Goal: Task Accomplishment & Management: Manage account settings

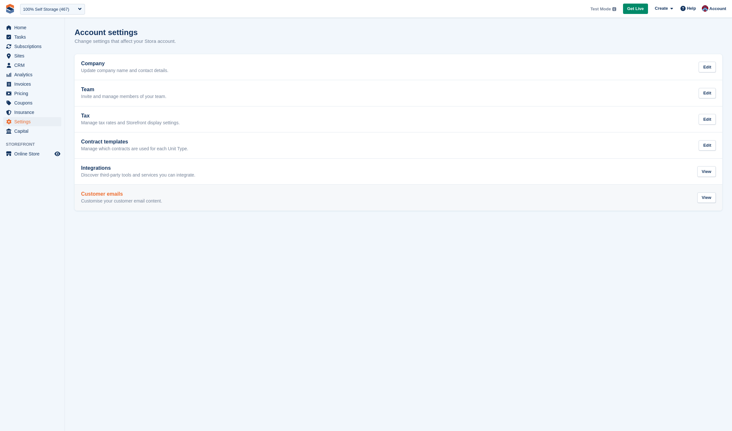
click at [109, 191] on h2 "Customer emails" at bounding box center [121, 194] width 81 height 6
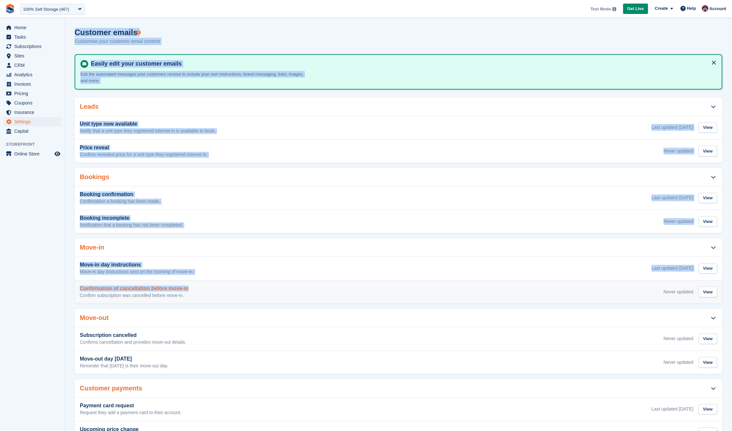
drag, startPoint x: 164, startPoint y: 290, endPoint x: 96, endPoint y: 290, distance: 68.1
click at [193, 291] on div "Home Tasks Subscriptions Subscriptions Subscriptions Contracts Price increases …" at bounding box center [366, 265] width 732 height 530
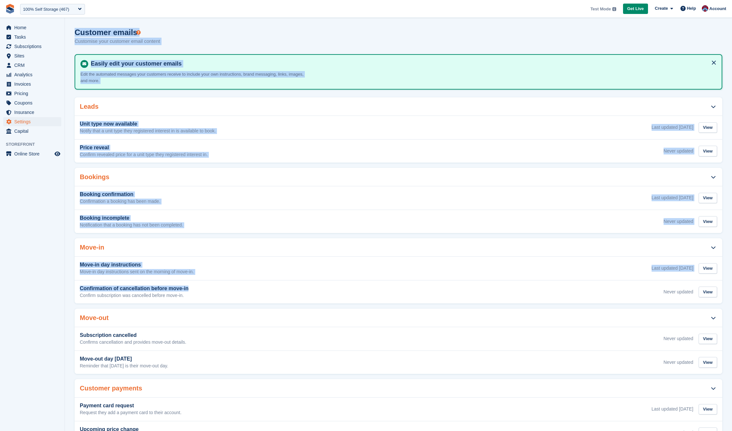
drag, startPoint x: 37, startPoint y: 284, endPoint x: 43, endPoint y: 289, distance: 7.8
click at [37, 284] on aside "Home Tasks Subscriptions Subscriptions Subscriptions Contracts Price increases …" at bounding box center [32, 217] width 65 height 398
drag, startPoint x: 67, startPoint y: 290, endPoint x: 49, endPoint y: 284, distance: 18.9
click at [99, 289] on div "Home Tasks Subscriptions Subscriptions Subscriptions Contracts Price increases …" at bounding box center [366, 265] width 732 height 530
click at [47, 284] on aside "Home Tasks Subscriptions Subscriptions Subscriptions Contracts Price increases …" at bounding box center [32, 217] width 65 height 398
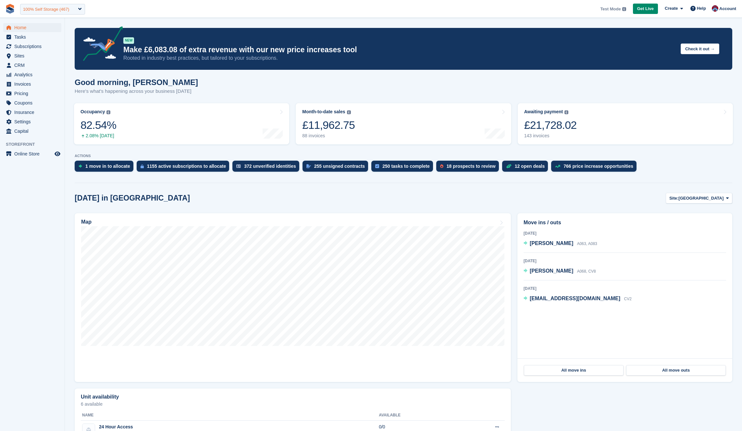
click at [69, 6] on div "100% Self Storage (467)" at bounding box center [46, 9] width 46 height 6
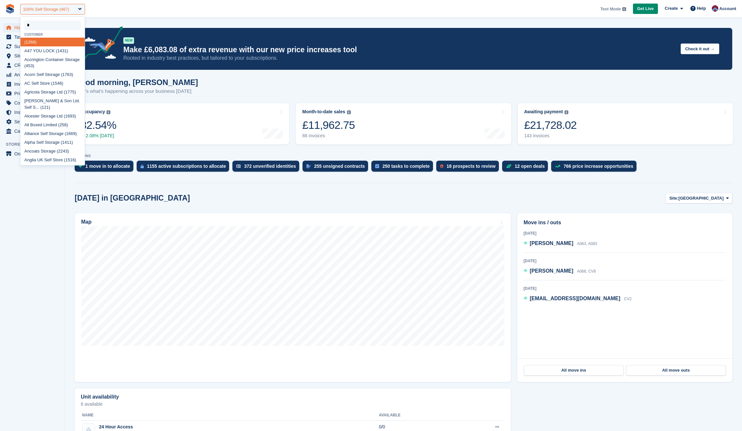
type input "**"
click at [41, 42] on div "Ra pidstore (936)" at bounding box center [52, 42] width 64 height 9
select select "***"
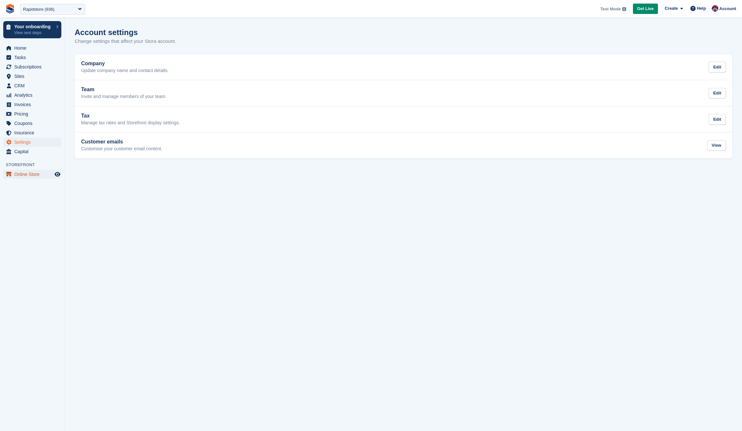
click at [32, 172] on span "Online Store" at bounding box center [33, 174] width 39 height 9
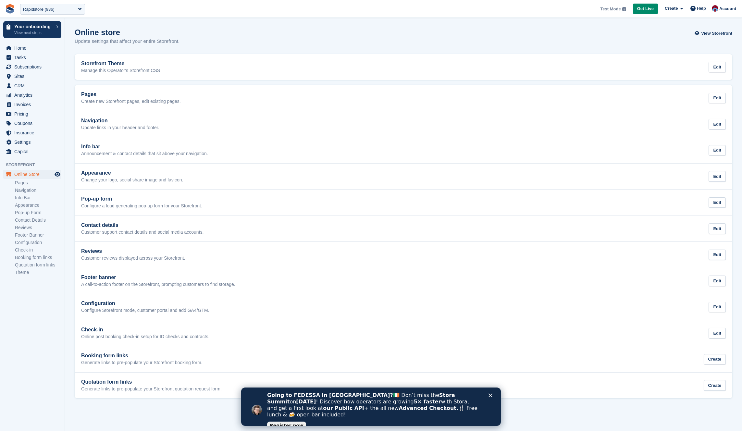
click at [25, 186] on ul "Pages Navigation Info Bar Appearance Pop-up Form Contact Details Reviews Footer…" at bounding box center [40, 227] width 50 height 97
click at [24, 185] on link "Pages" at bounding box center [38, 183] width 46 height 6
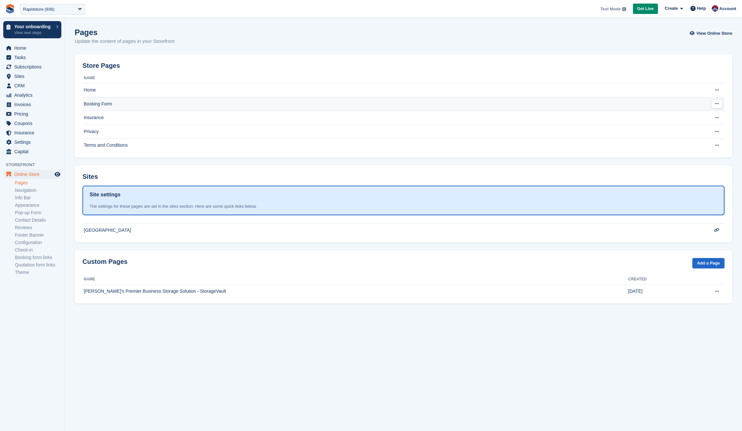
click at [105, 99] on td "Booking Form" at bounding box center [387, 104] width 610 height 14
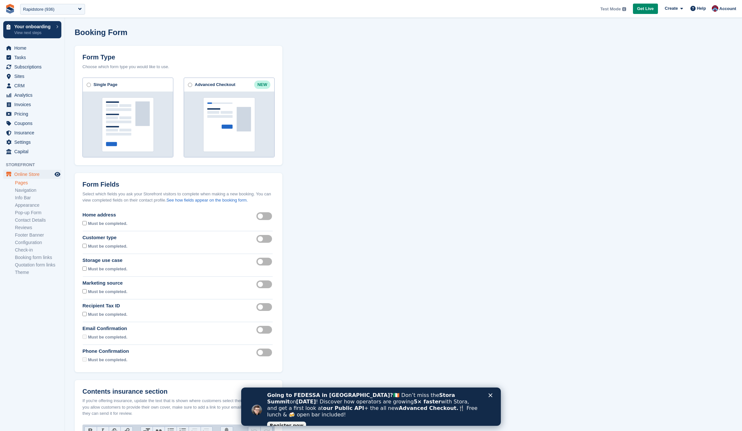
click at [267, 335] on div "Email confirmation required" at bounding box center [265, 333] width 18 height 17
click at [267, 330] on label "Email confirmation required" at bounding box center [265, 329] width 18 height 1
click at [266, 348] on div "Phone confirmation required" at bounding box center [265, 352] width 18 height 8
click at [266, 352] on label "Phone confirmation required" at bounding box center [265, 352] width 18 height 1
click at [490, 394] on icon "Close" at bounding box center [490, 395] width 4 height 4
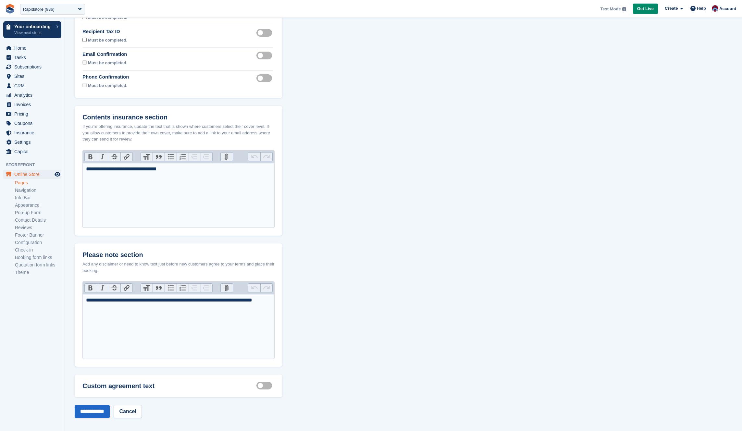
scroll to position [279, 0]
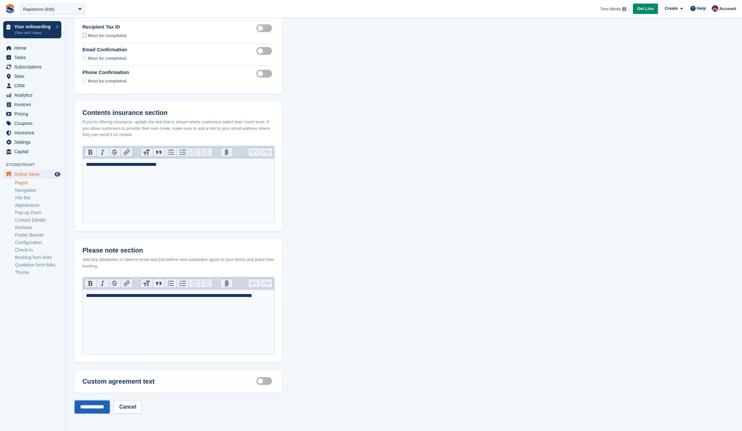
drag, startPoint x: 97, startPoint y: 407, endPoint x: 232, endPoint y: 352, distance: 145.3
click at [97, 407] on input "**********" at bounding box center [92, 406] width 35 height 13
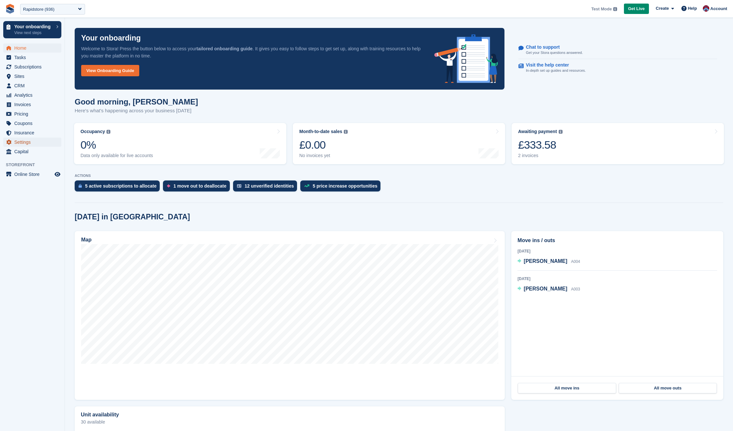
click at [31, 141] on span "Settings" at bounding box center [33, 142] width 39 height 9
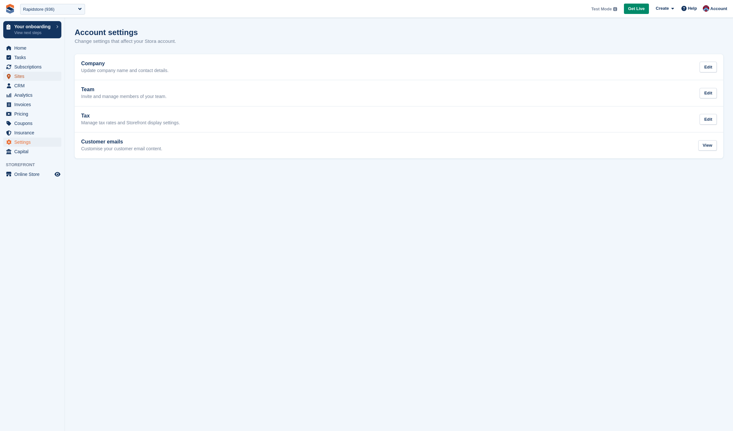
click at [22, 75] on span "Sites" at bounding box center [33, 76] width 39 height 9
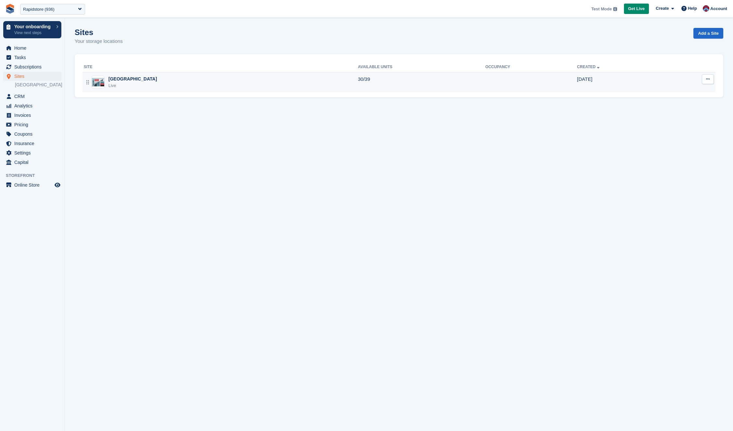
click at [135, 83] on div "Live" at bounding box center [132, 85] width 49 height 6
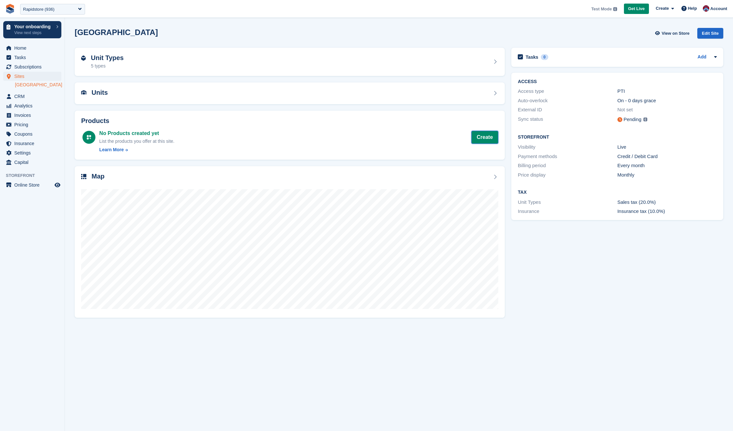
click at [484, 138] on link "Create" at bounding box center [484, 137] width 27 height 13
